Goal: Information Seeking & Learning: Learn about a topic

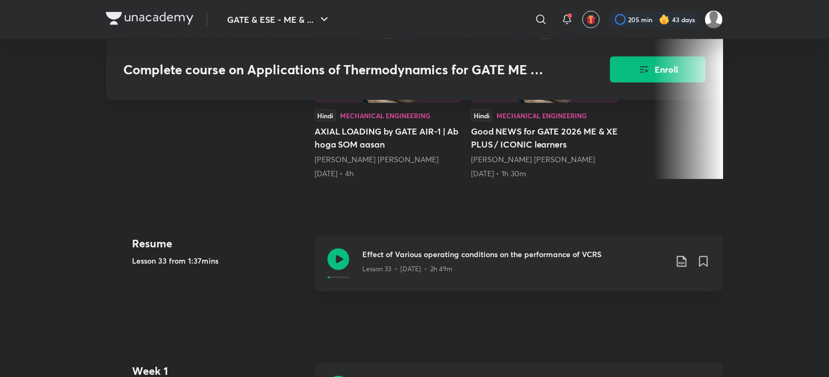
scroll to position [365, 0]
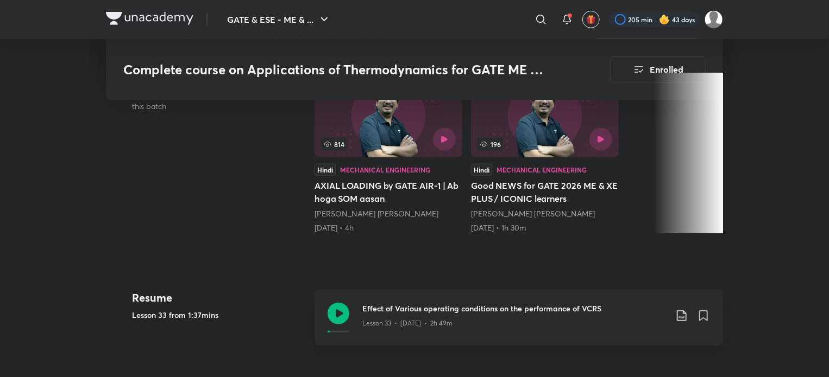
click at [378, 312] on h3 "Effect of Various operating conditions on the performance of VCRS" at bounding box center [514, 308] width 304 height 11
